Goal: Find specific page/section: Find specific page/section

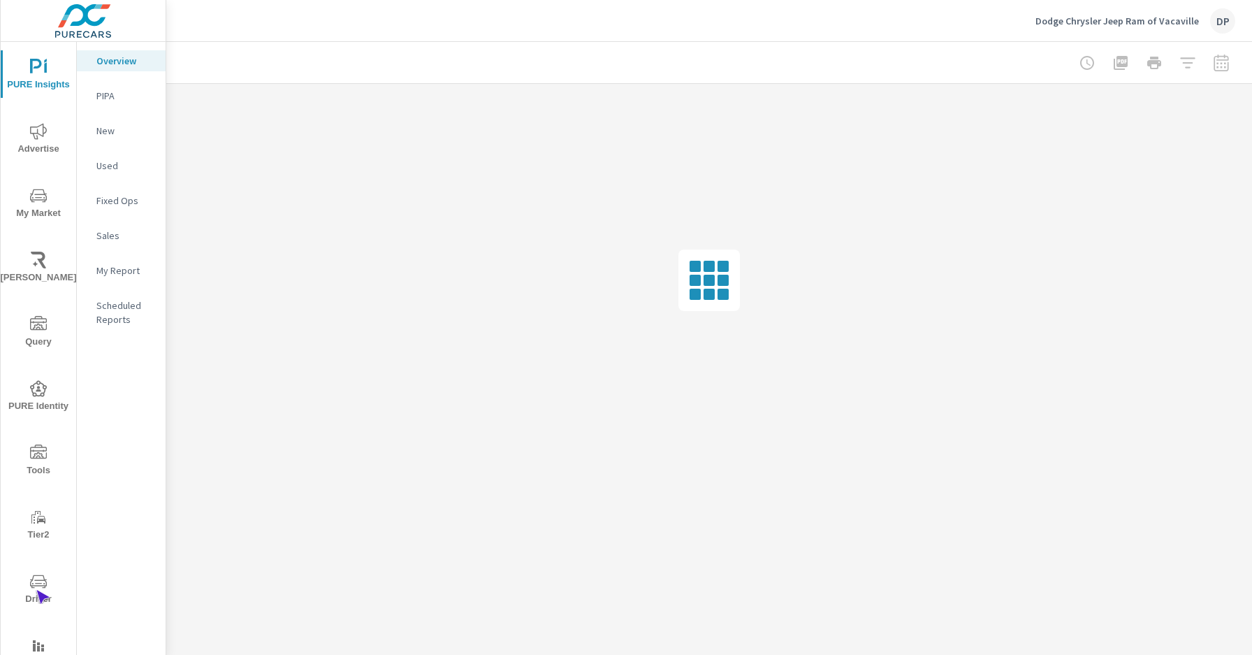
click at [36, 590] on span "Driver" at bounding box center [38, 590] width 67 height 34
